Goal: Unclear

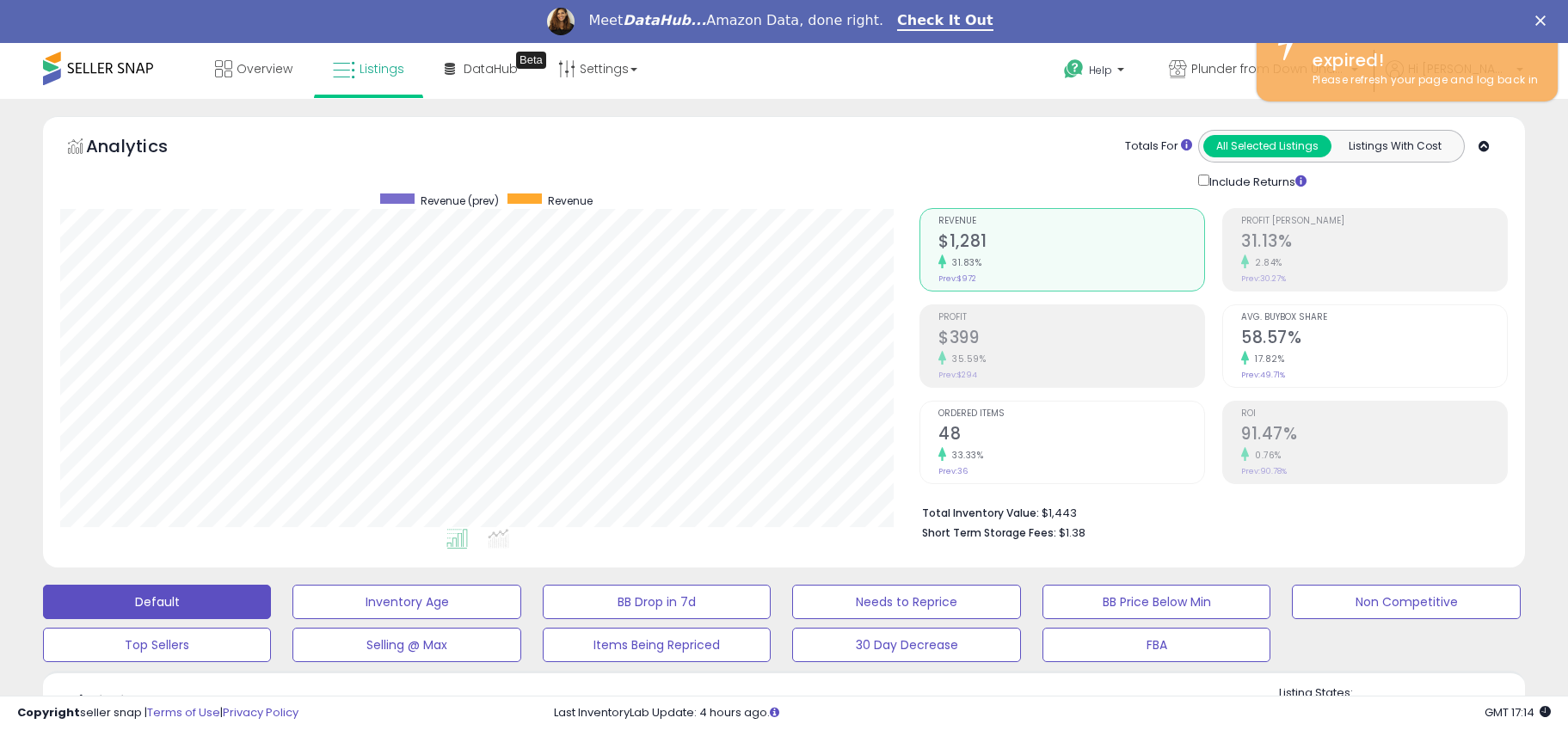
scroll to position [352, 860]
